Goal: Check status: Check status

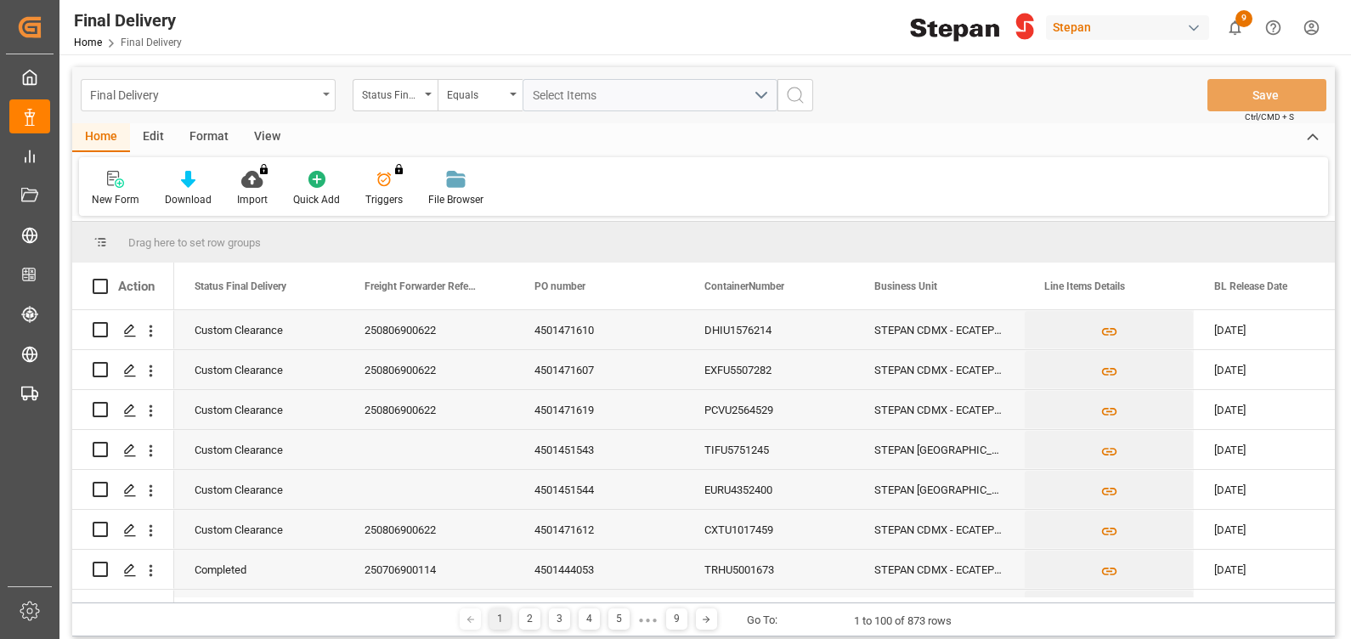
click at [215, 99] on div "Final Delivery" at bounding box center [203, 93] width 227 height 21
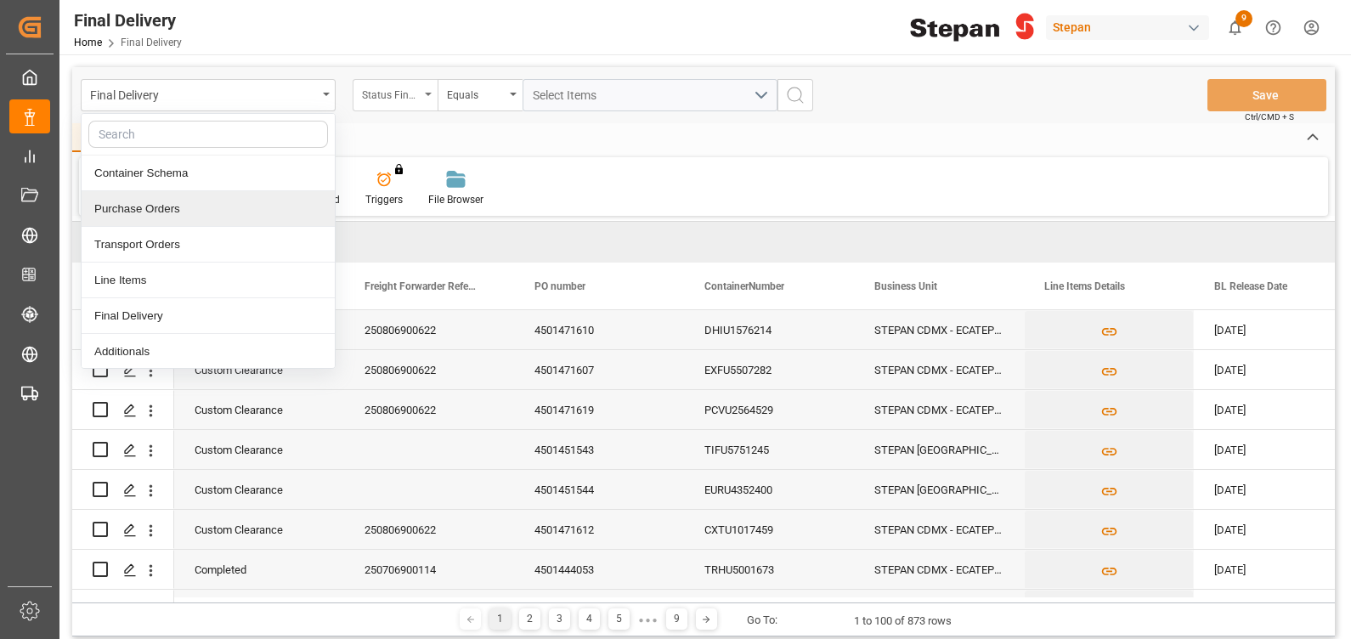
click at [404, 90] on div "Status Final Delivery" at bounding box center [391, 93] width 58 height 20
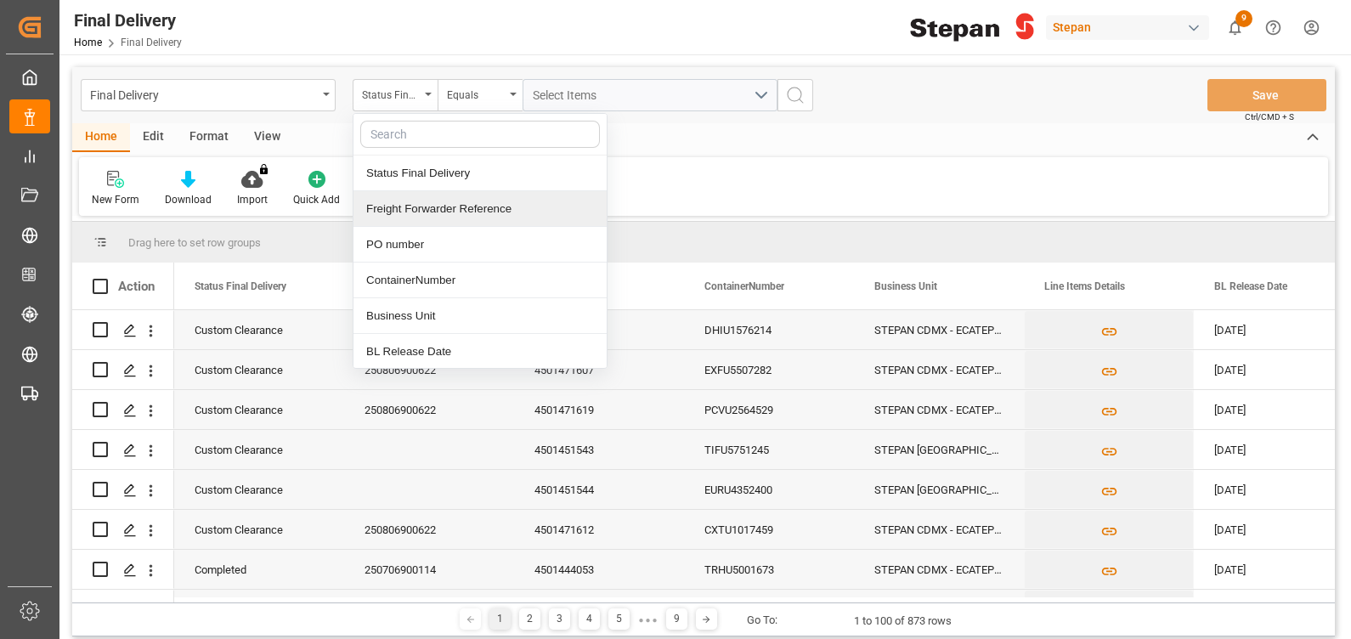
click at [419, 214] on div "Freight Forwarder Reference" at bounding box center [479, 209] width 253 height 36
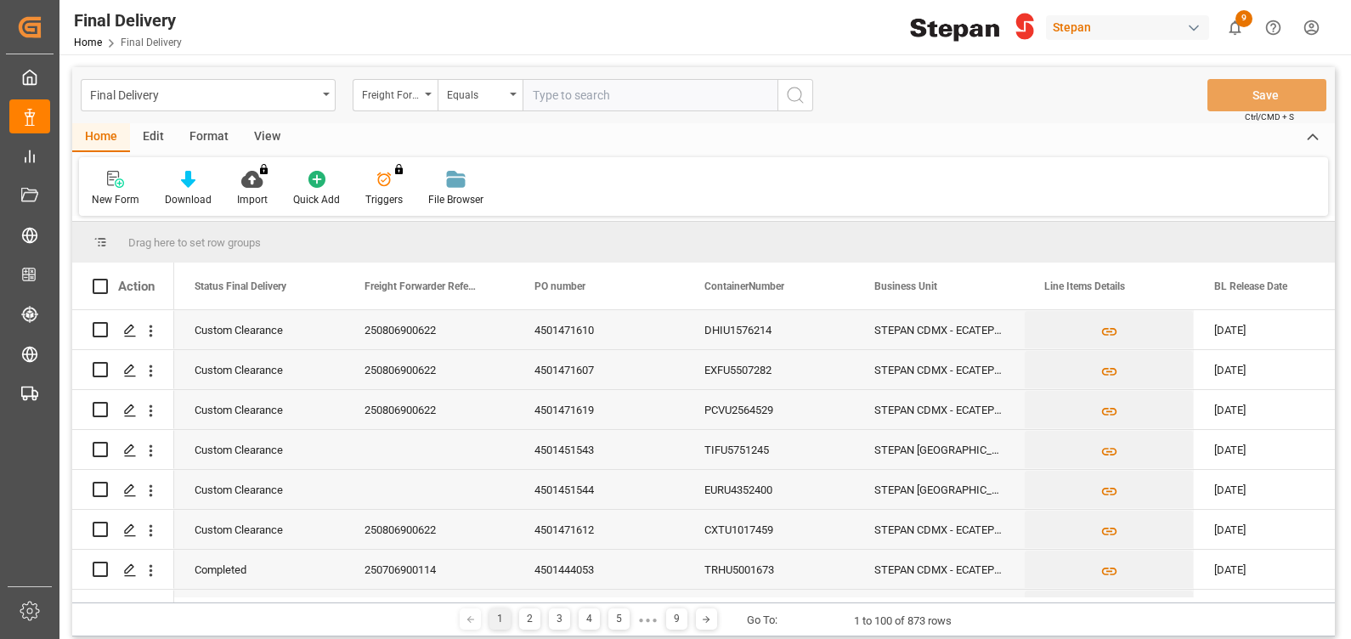
click at [564, 97] on input "text" at bounding box center [649, 95] width 255 height 32
type input "250806900622"
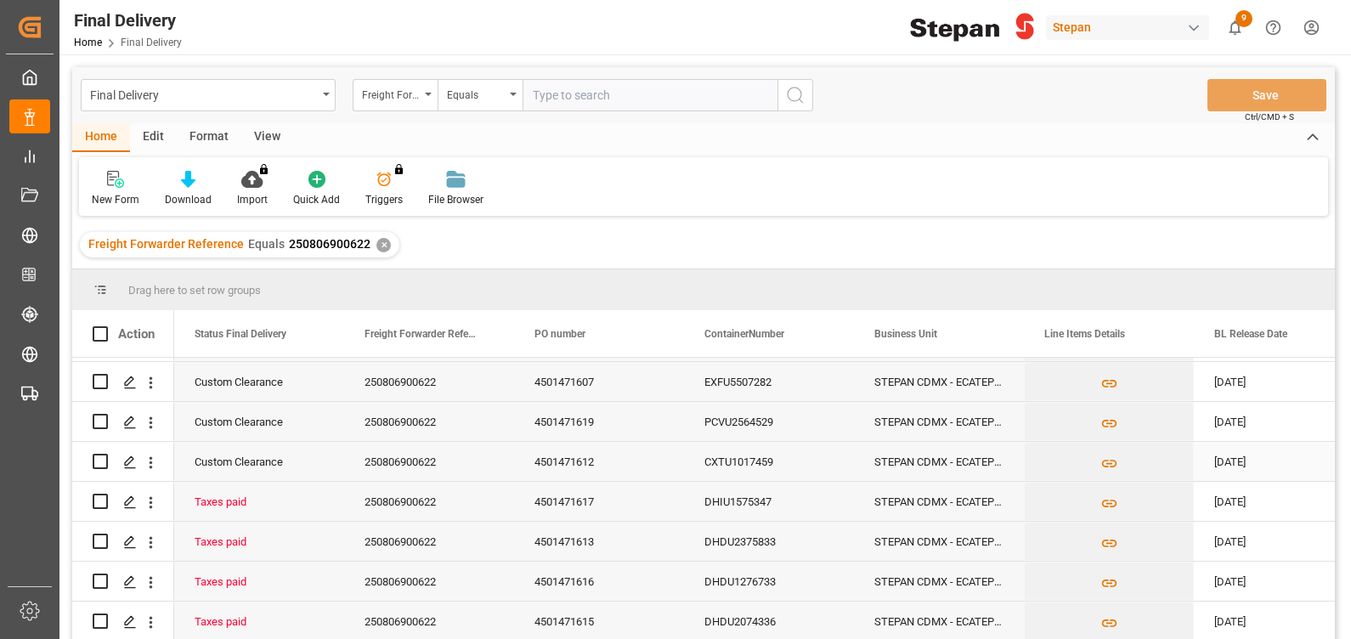
scroll to position [42, 0]
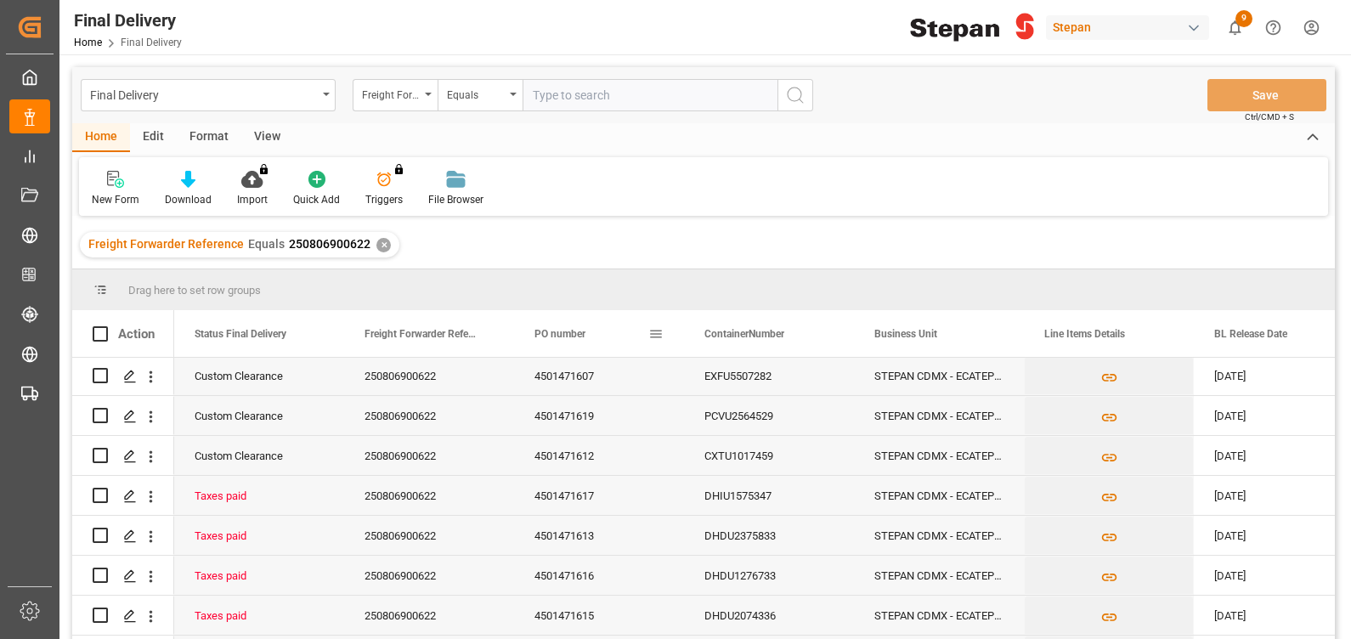
click at [578, 322] on div "PO number" at bounding box center [591, 333] width 114 height 47
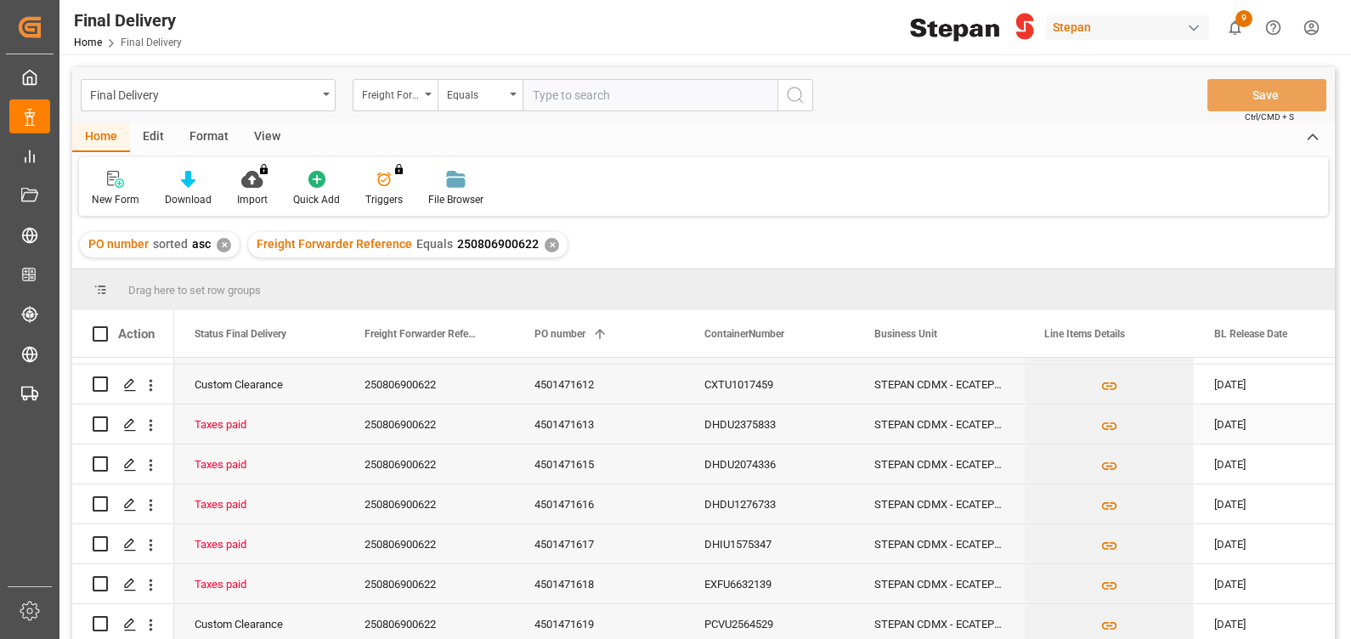
scroll to position [78, 0]
click at [755, 505] on div "DHDU1276733" at bounding box center [769, 503] width 170 height 39
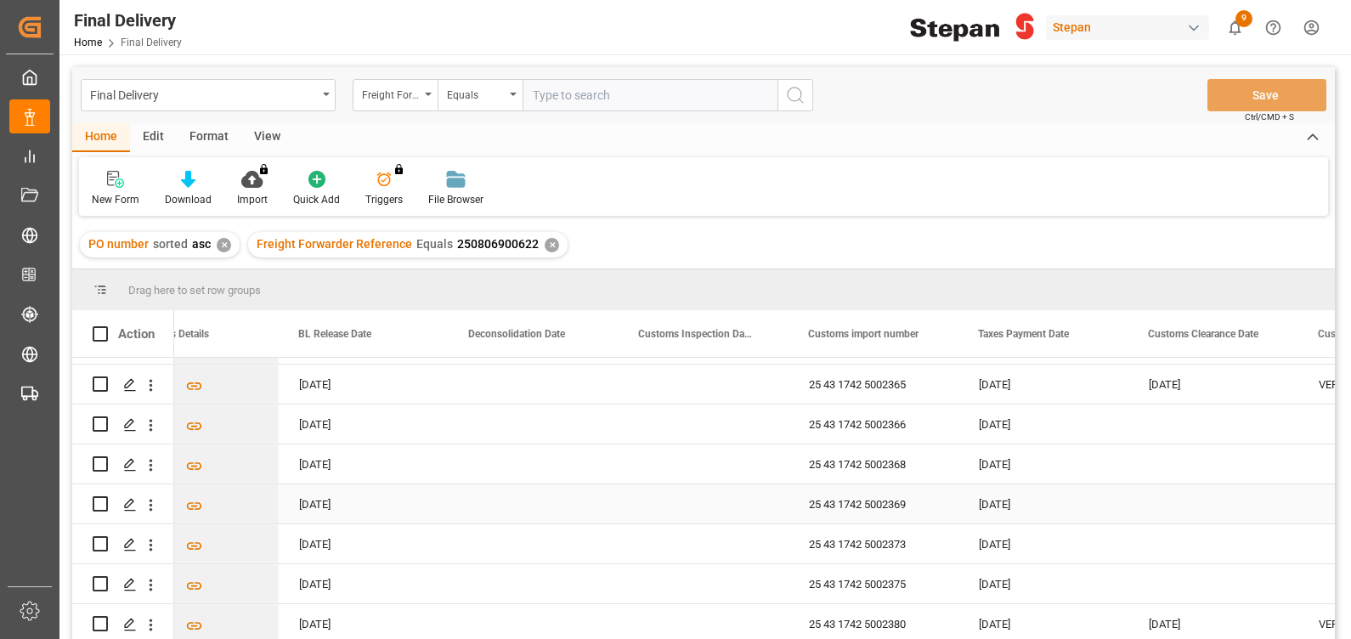
scroll to position [0, 916]
click at [888, 498] on div "25 43 1742 5002369" at bounding box center [872, 503] width 170 height 39
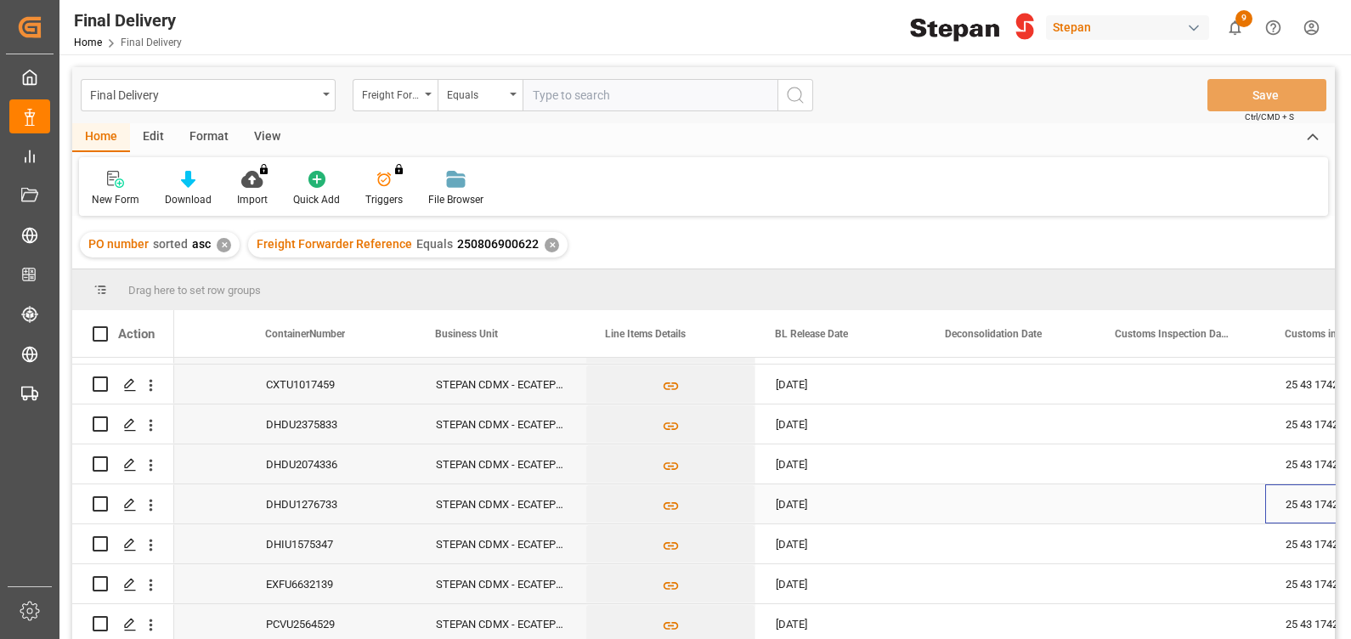
scroll to position [0, 392]
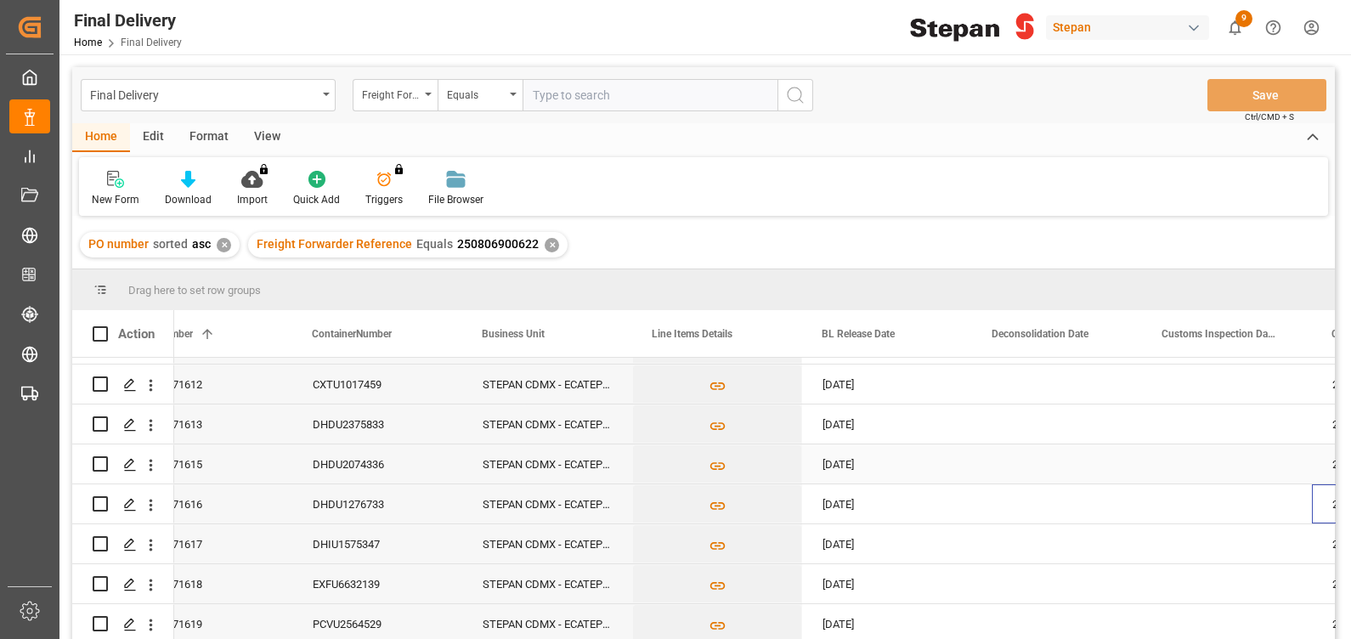
click at [402, 454] on div "DHDU2074336" at bounding box center [377, 463] width 170 height 39
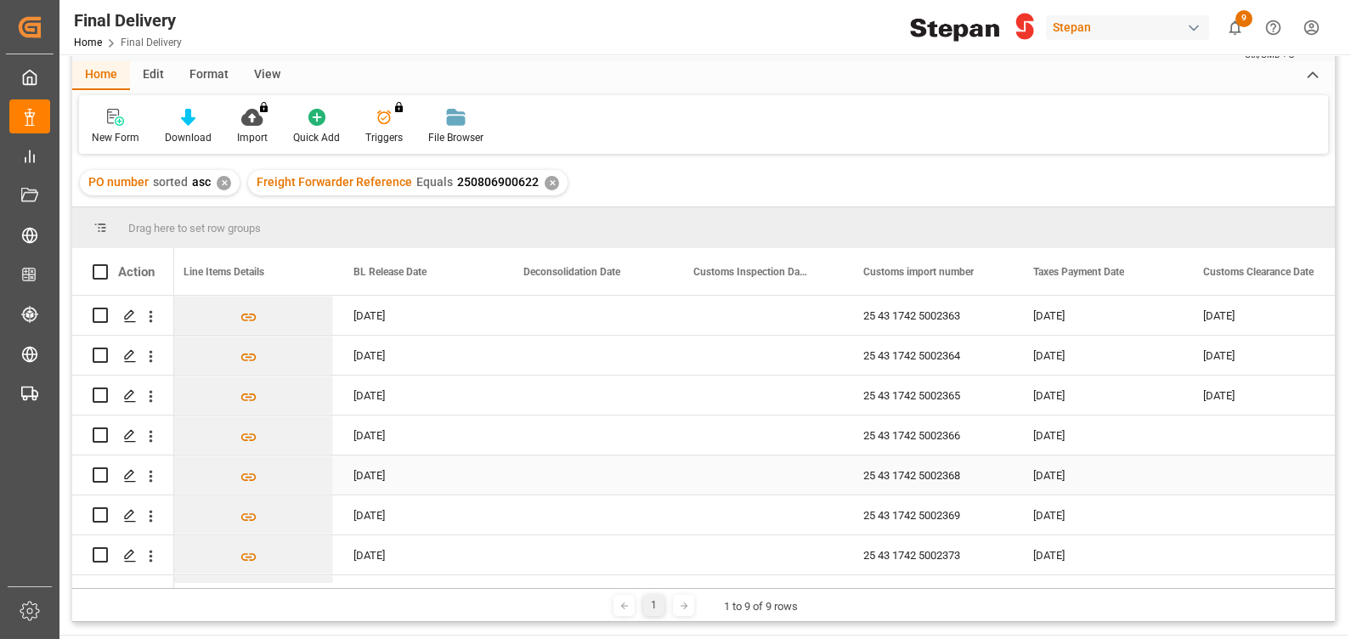
scroll to position [78, 0]
